Goal: Check status

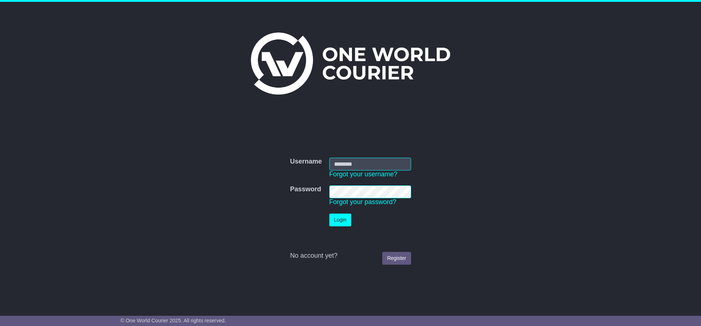
click at [360, 160] on input "Username" at bounding box center [370, 164] width 82 height 13
type input "**********"
click at [342, 220] on button "Login" at bounding box center [340, 219] width 22 height 13
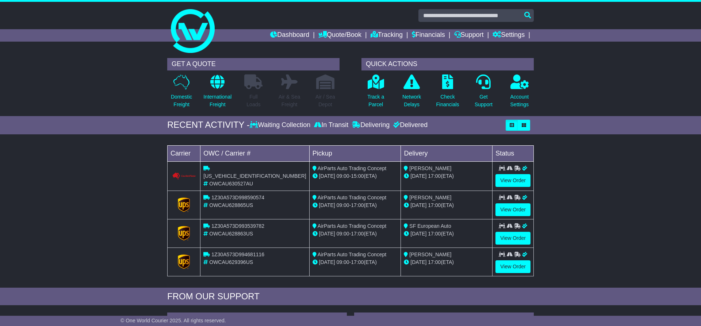
click at [429, 224] on span "SF European Auto" at bounding box center [430, 226] width 42 height 6
click at [412, 224] on span "SF European Auto" at bounding box center [430, 226] width 42 height 6
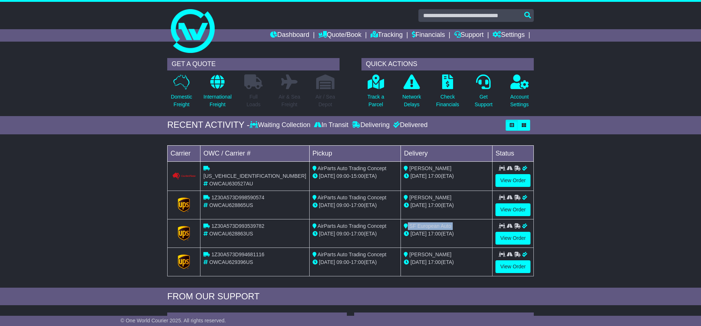
click at [412, 224] on span "SF European Auto" at bounding box center [430, 226] width 42 height 6
click at [360, 224] on span "AirParts Auto Trading Concept" at bounding box center [351, 226] width 69 height 6
